Goal: Find specific page/section: Find specific page/section

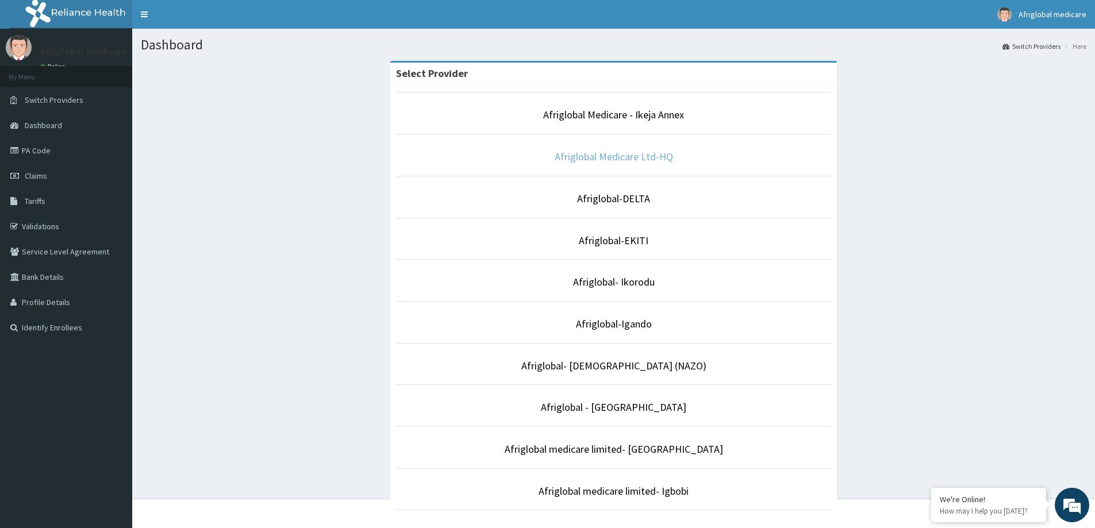
click at [603, 159] on link "Afriglobal Medicare Ltd-HQ" at bounding box center [614, 156] width 118 height 13
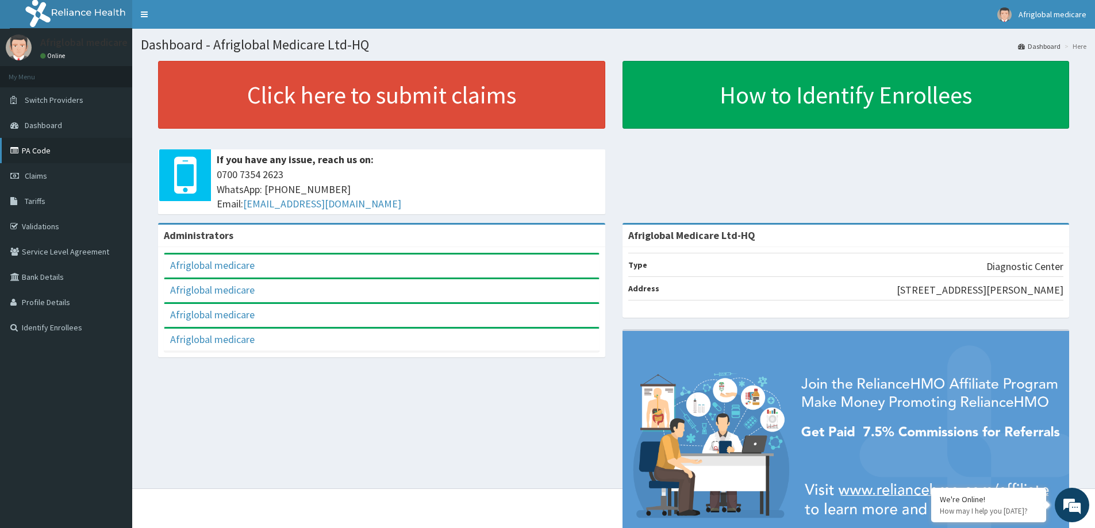
click at [20, 150] on icon at bounding box center [15, 151] width 11 height 8
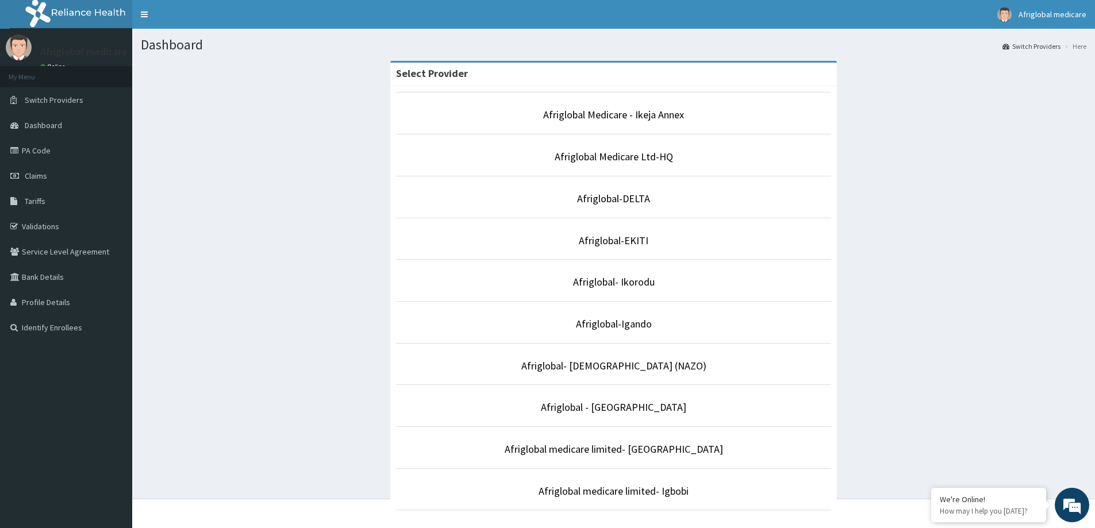
click at [672, 151] on p "Afriglobal Medicare Ltd-HQ" at bounding box center [614, 156] width 436 height 15
click at [674, 112] on link "Afriglobal Medicare - Ikeja Annex" at bounding box center [613, 114] width 141 height 13
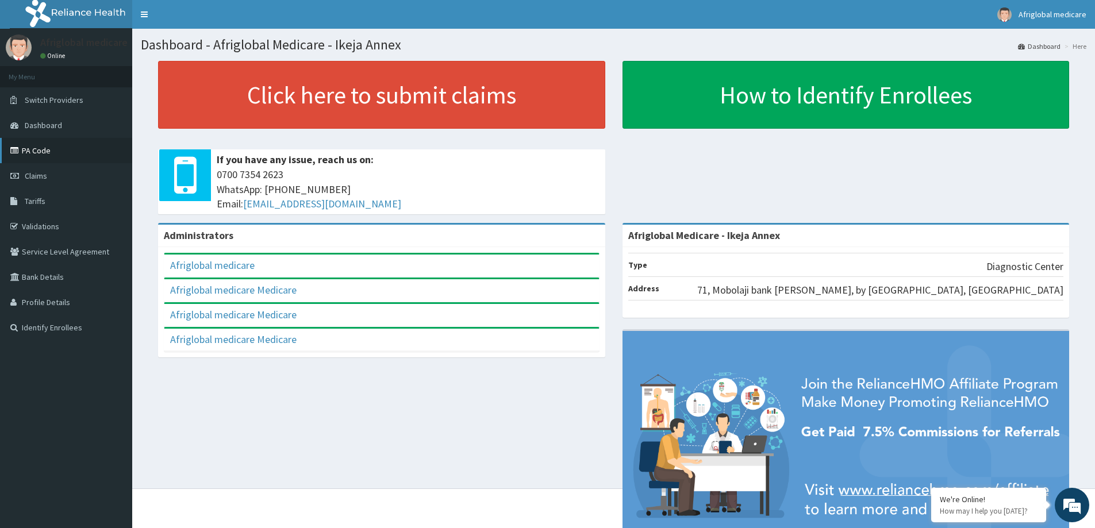
click at [36, 147] on link "PA Code" at bounding box center [66, 150] width 132 height 25
